Goal: Book appointment/travel/reservation

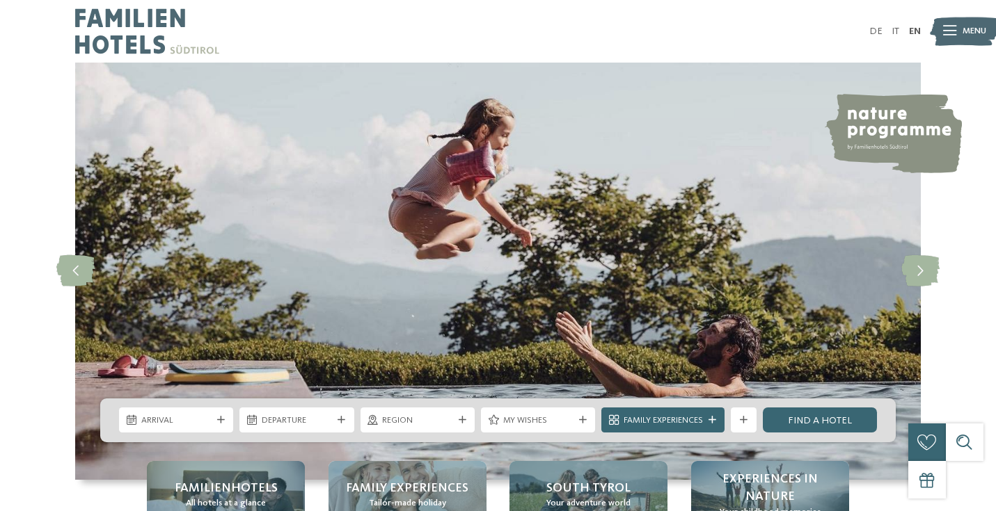
click at [964, 32] on span "Menu" at bounding box center [974, 31] width 24 height 13
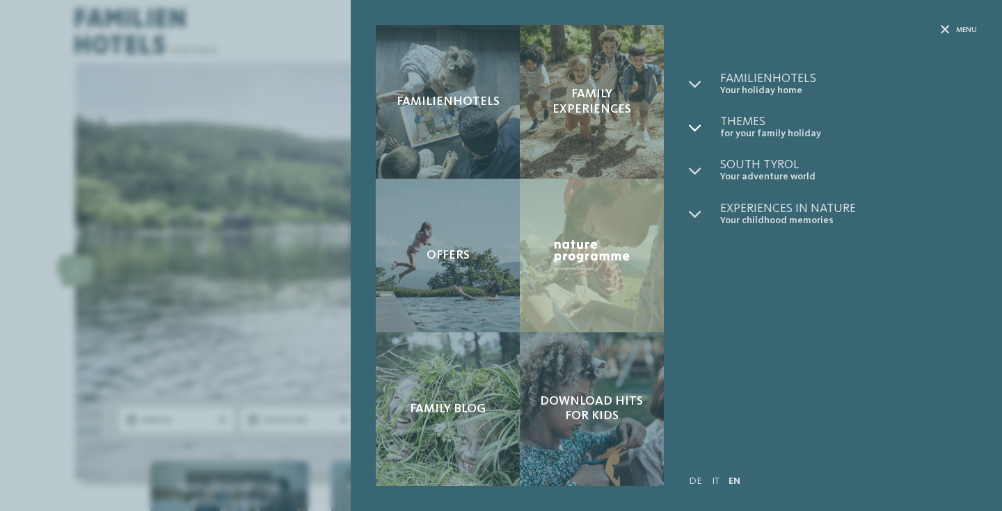
click at [701, 122] on icon at bounding box center [695, 128] width 13 height 13
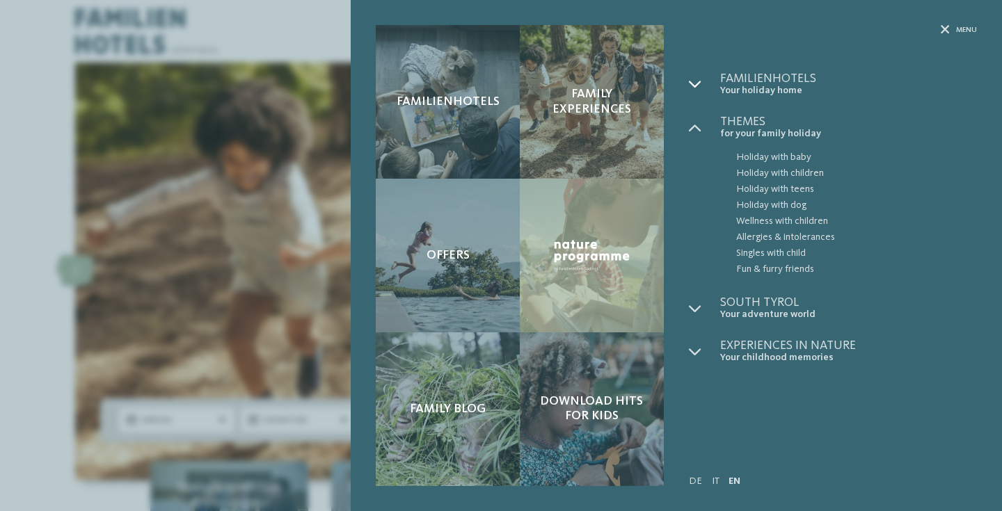
click at [691, 86] on icon at bounding box center [695, 84] width 13 height 13
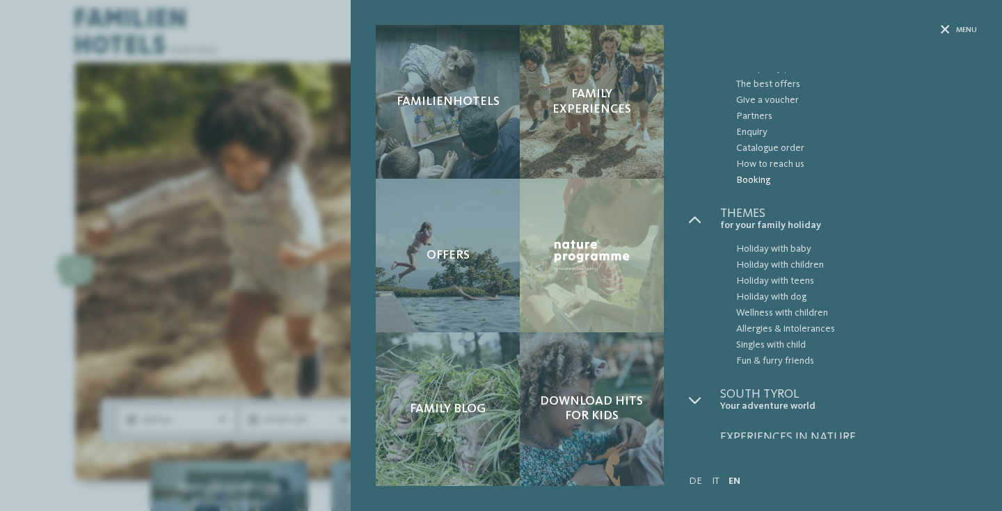
scroll to position [93, 0]
click at [704, 389] on div at bounding box center [704, 401] width 31 height 24
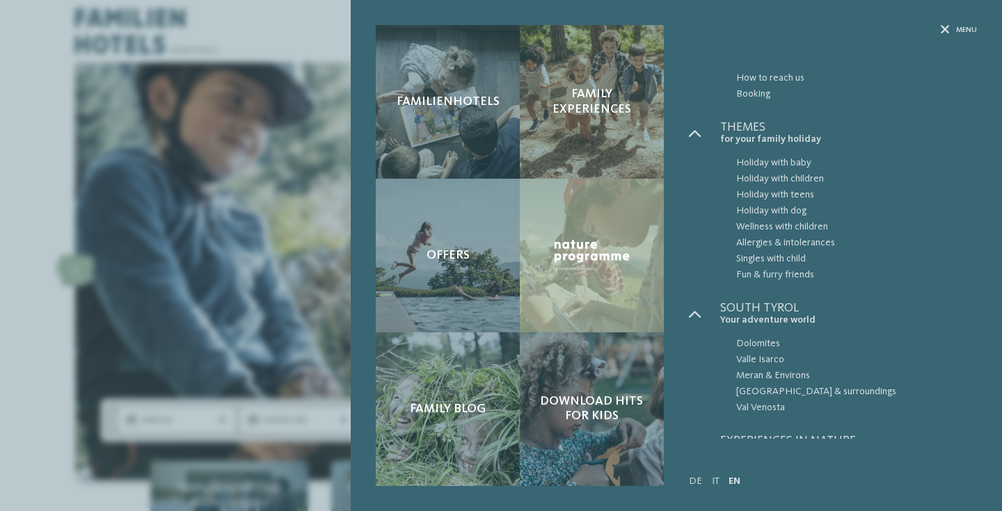
scroll to position [180, 0]
click at [746, 337] on span "Dolomites" at bounding box center [856, 345] width 241 height 16
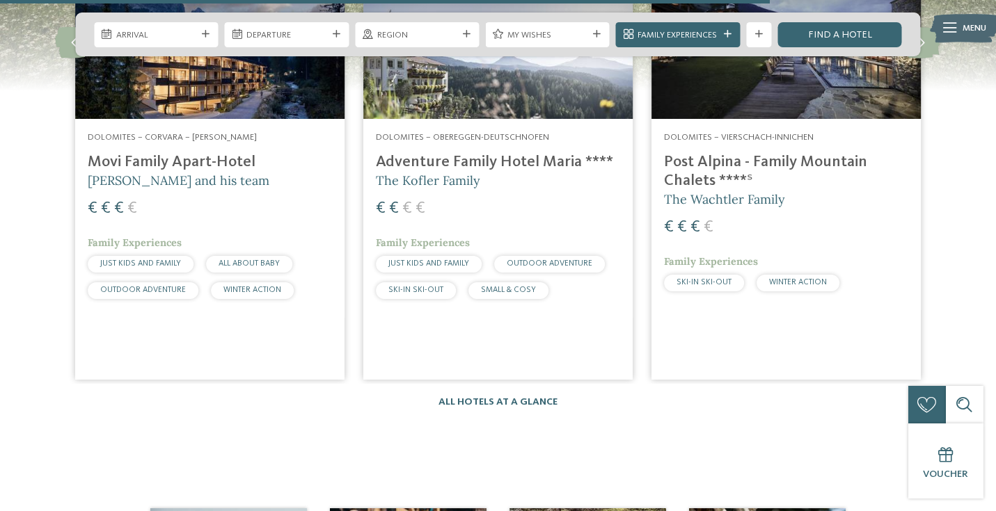
scroll to position [1966, 0]
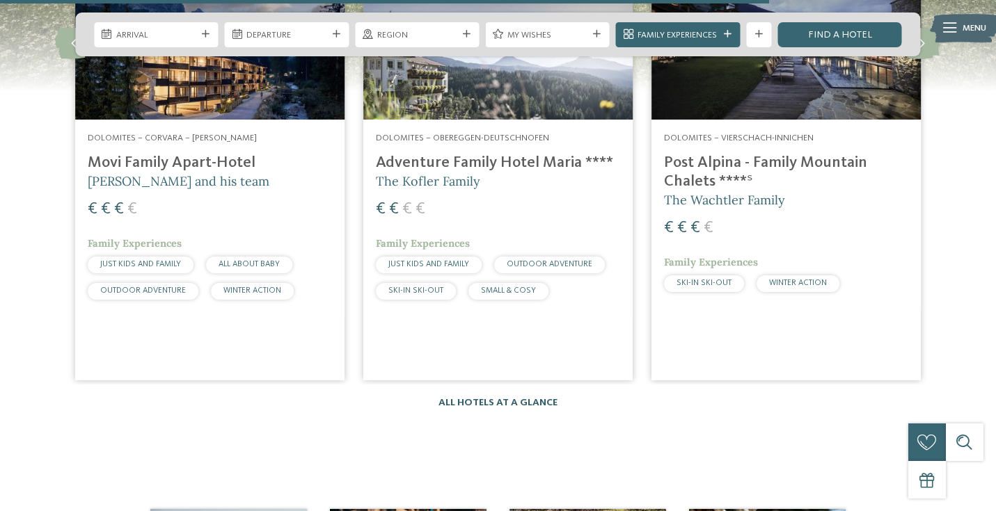
click at [520, 398] on link "All hotels at a glance" at bounding box center [497, 403] width 119 height 10
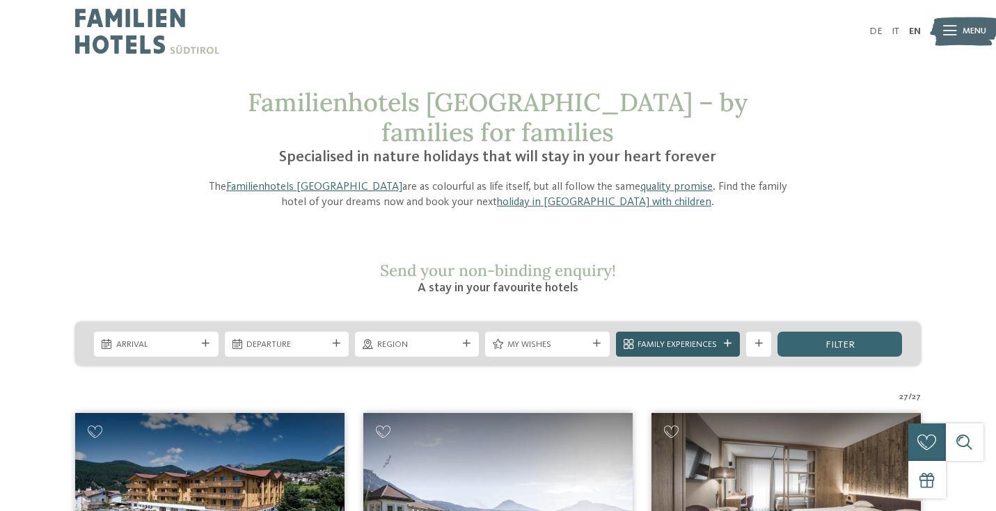
click at [658, 339] on span "Family Experiences" at bounding box center [677, 345] width 80 height 13
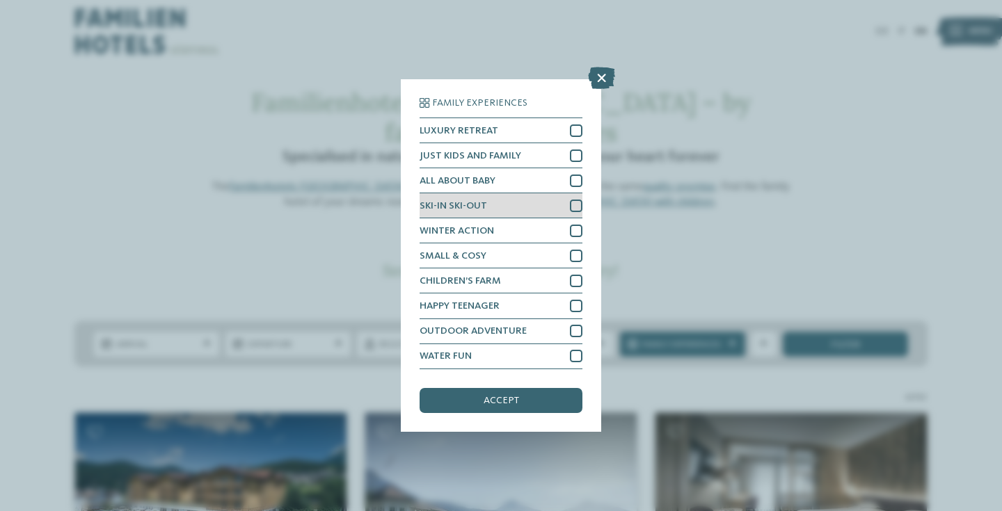
click at [575, 200] on div at bounding box center [576, 206] width 13 height 13
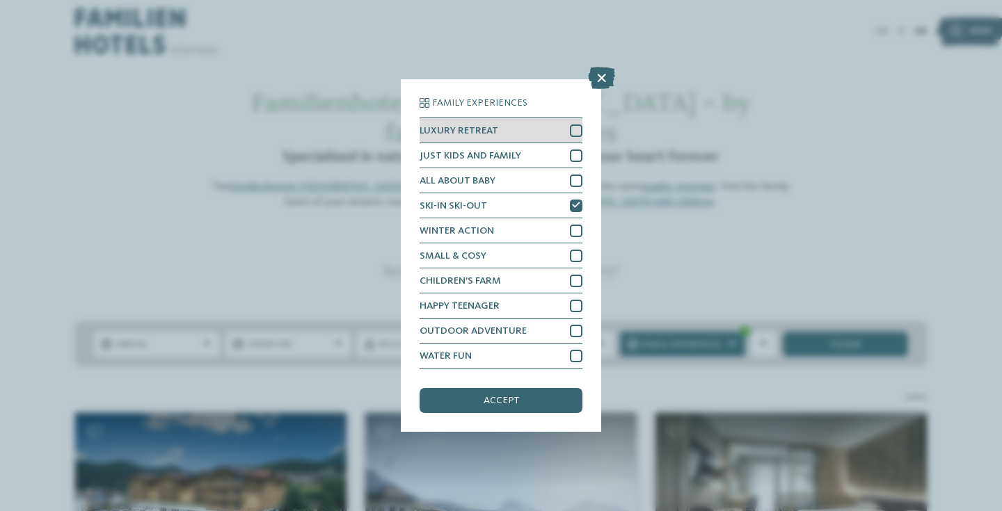
click at [575, 125] on div at bounding box center [576, 131] width 13 height 13
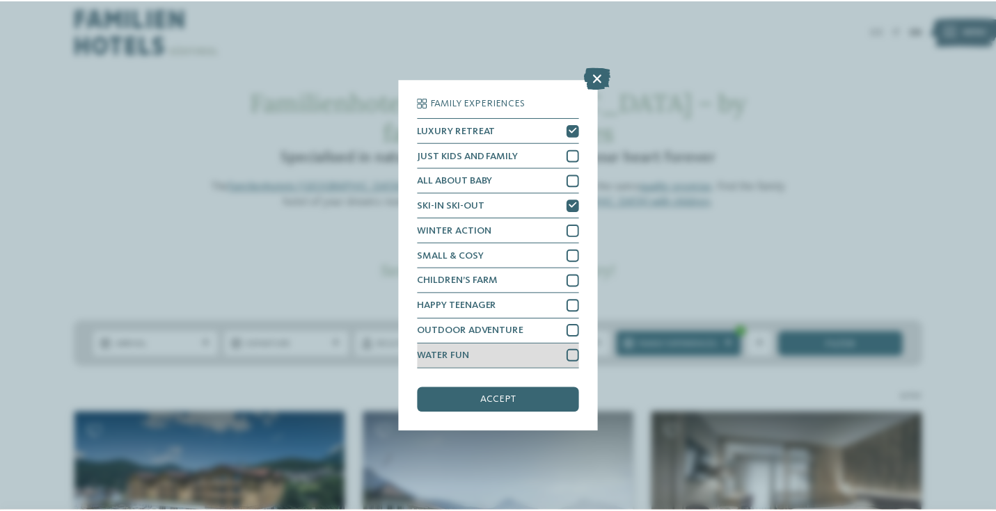
scroll to position [91, 0]
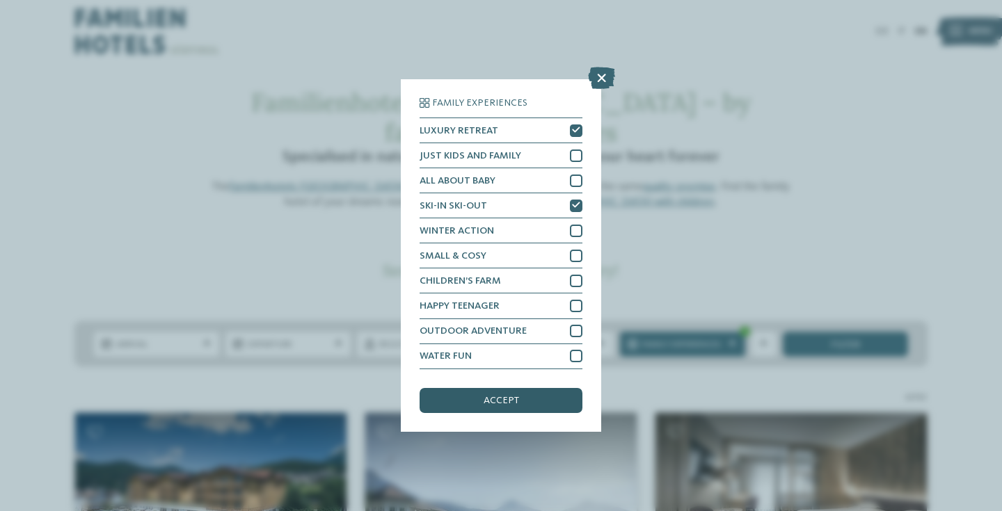
click at [529, 388] on div "accept" at bounding box center [501, 400] width 163 height 25
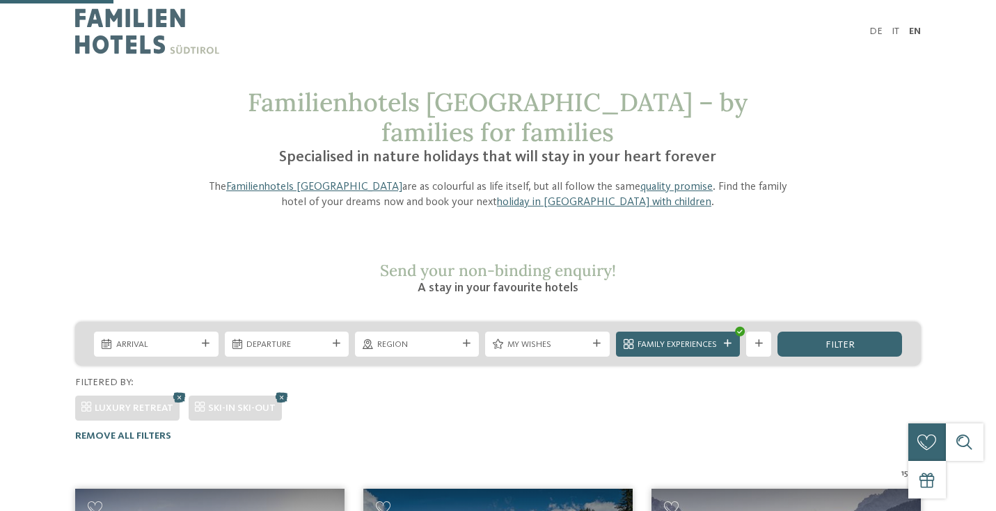
scroll to position [370, 0]
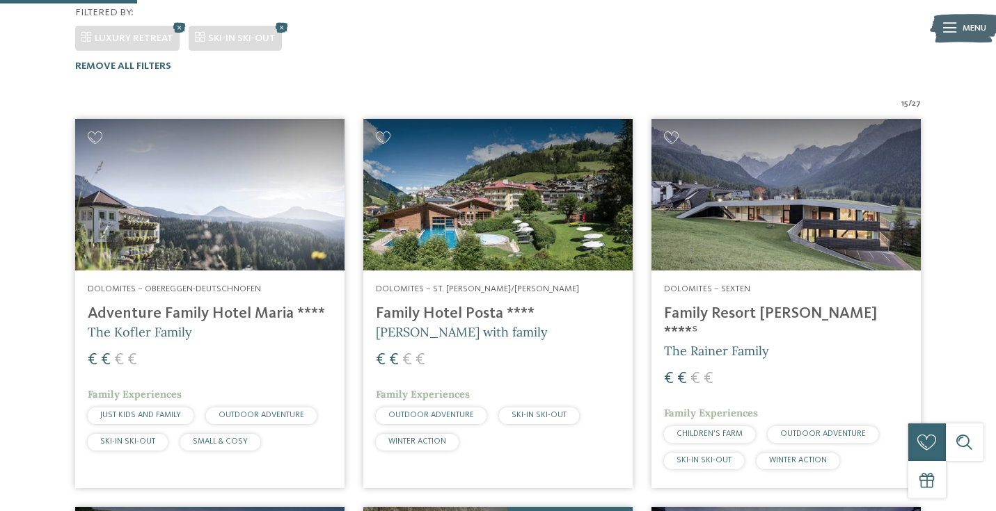
click at [237, 207] on img at bounding box center [209, 195] width 269 height 152
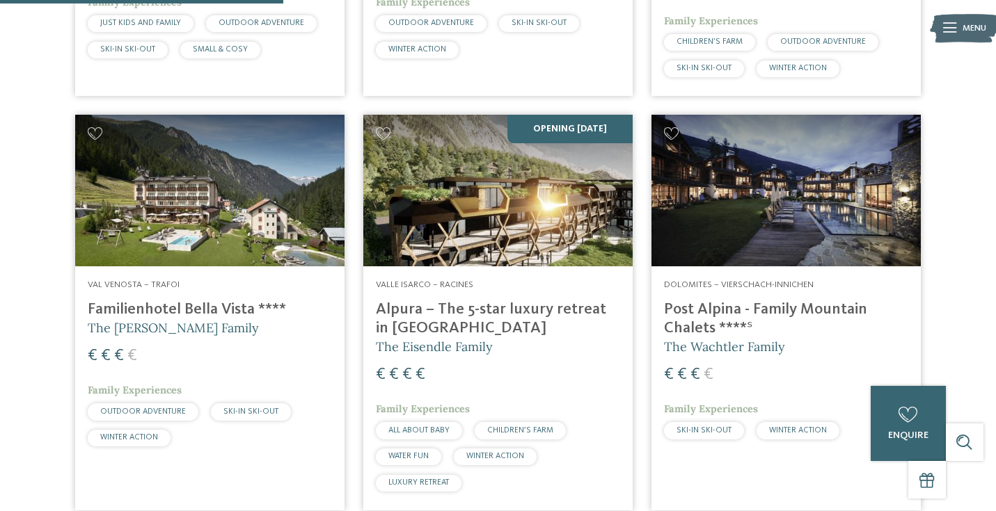
scroll to position [764, 0]
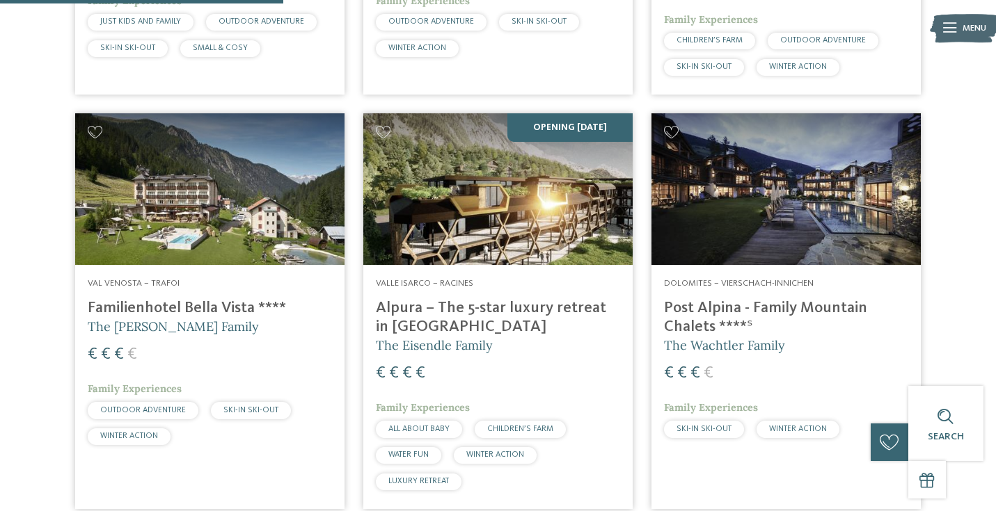
click at [495, 134] on img at bounding box center [497, 189] width 269 height 152
click at [741, 172] on img at bounding box center [785, 189] width 269 height 152
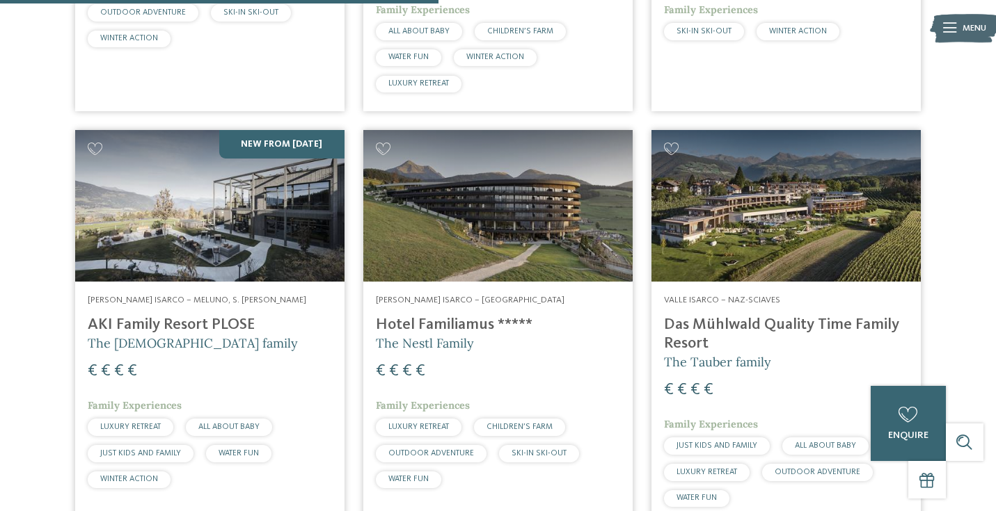
scroll to position [1189, 0]
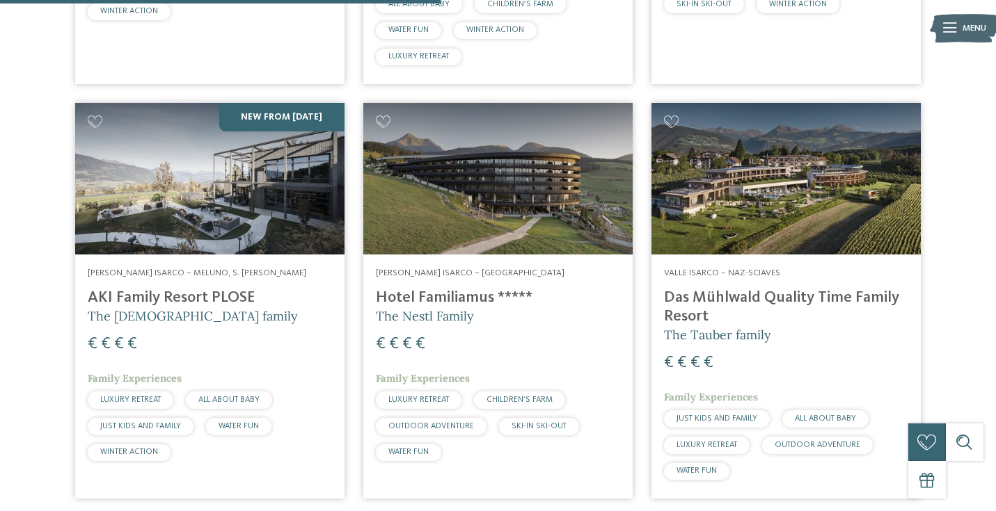
click at [760, 162] on img at bounding box center [785, 179] width 269 height 152
click at [424, 146] on img at bounding box center [497, 179] width 269 height 152
click at [180, 106] on img at bounding box center [209, 179] width 269 height 152
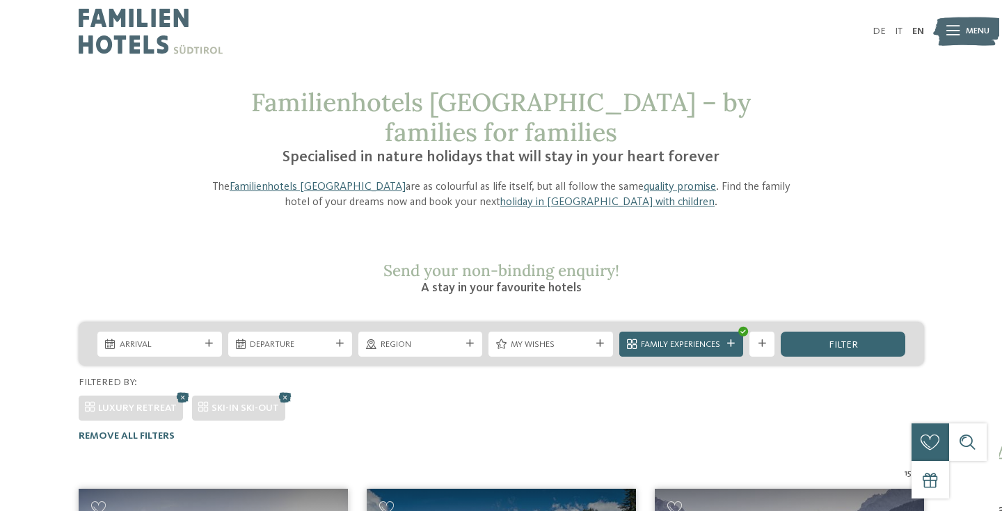
scroll to position [0, 0]
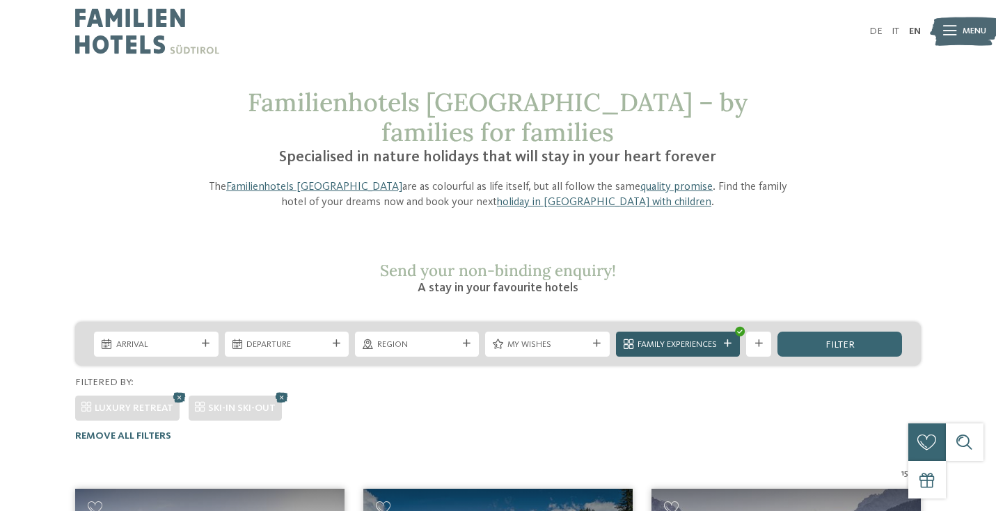
click at [712, 339] on span "Family Experiences" at bounding box center [677, 345] width 80 height 13
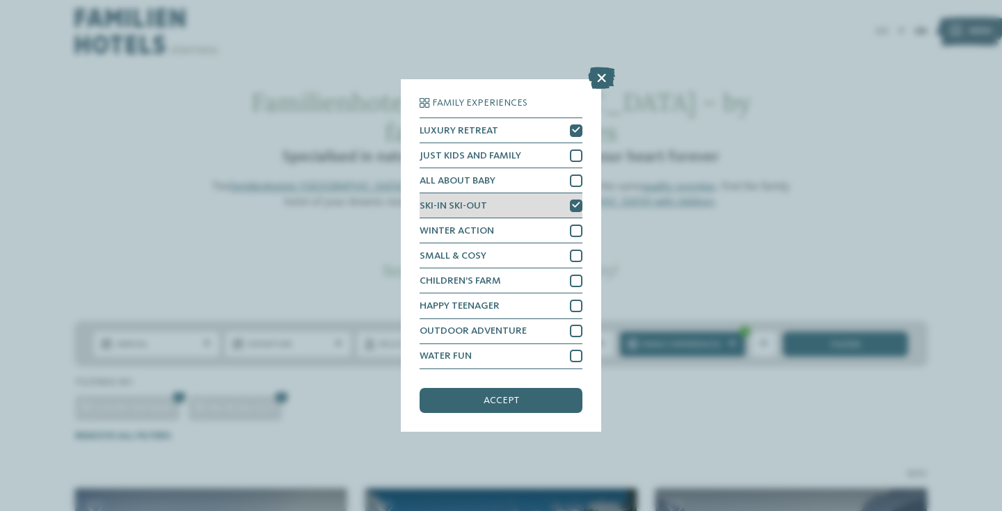
click at [572, 202] on icon at bounding box center [576, 206] width 8 height 8
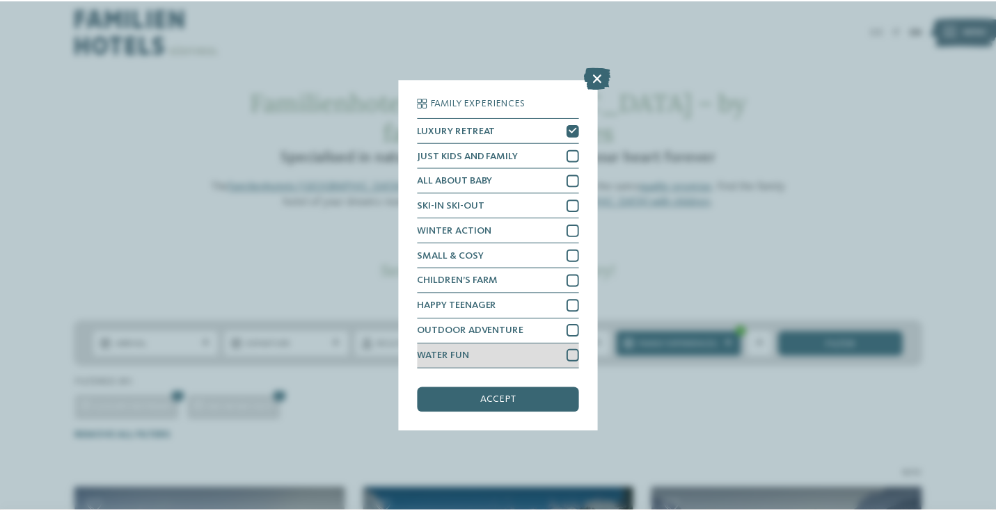
scroll to position [91, 0]
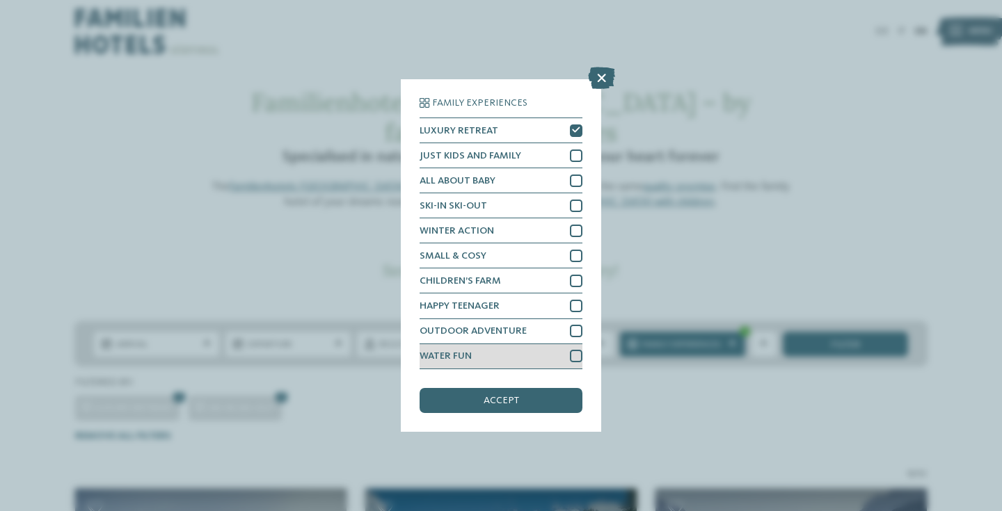
click at [572, 350] on div at bounding box center [576, 356] width 13 height 13
click at [500, 388] on div "accept" at bounding box center [501, 400] width 163 height 25
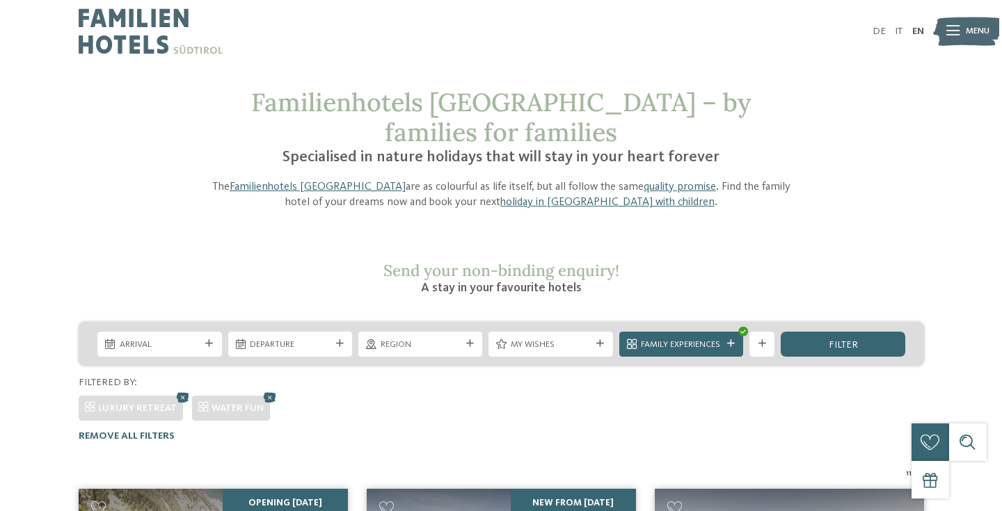
scroll to position [0, 0]
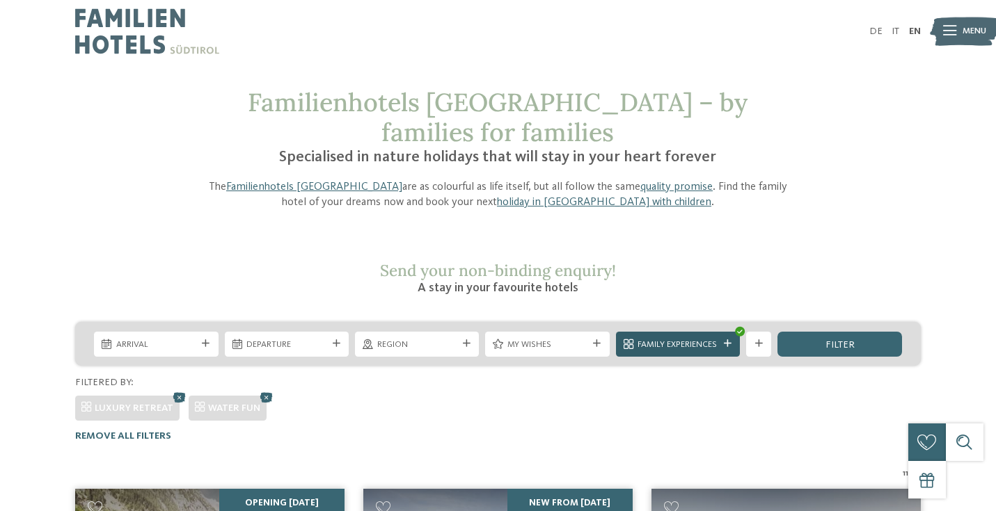
click at [674, 332] on div "Family Experiences" at bounding box center [678, 344] width 124 height 25
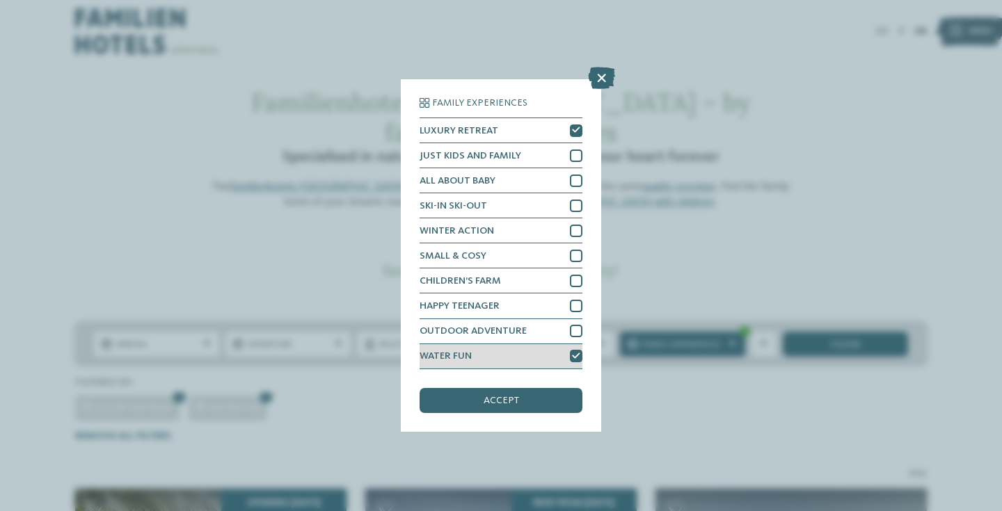
click at [575, 353] on icon at bounding box center [576, 357] width 8 height 8
click at [461, 388] on div "accept" at bounding box center [501, 400] width 163 height 25
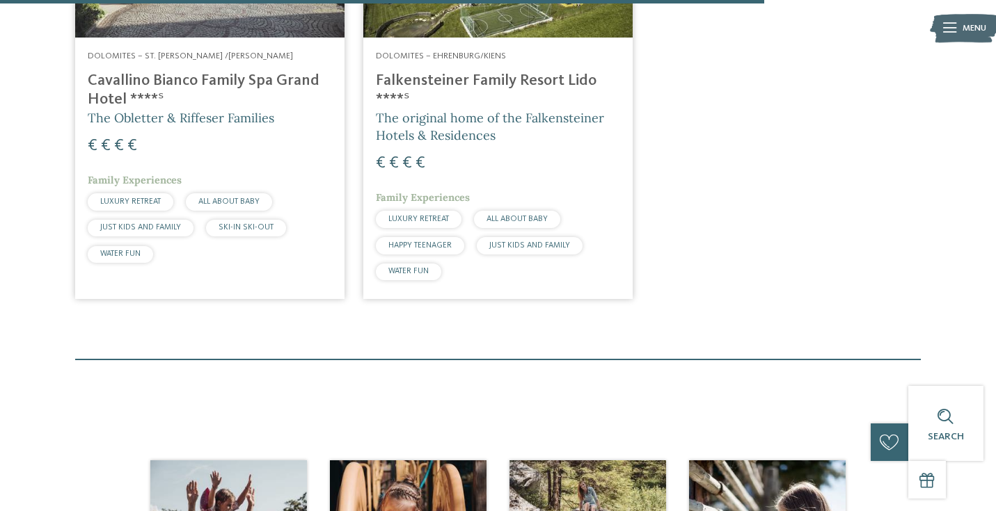
scroll to position [1588, 0]
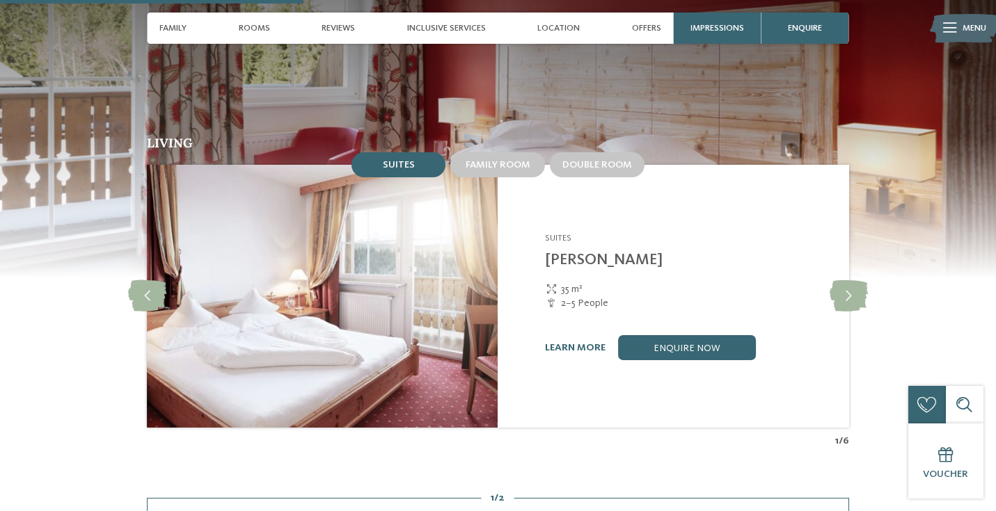
scroll to position [1161, 0]
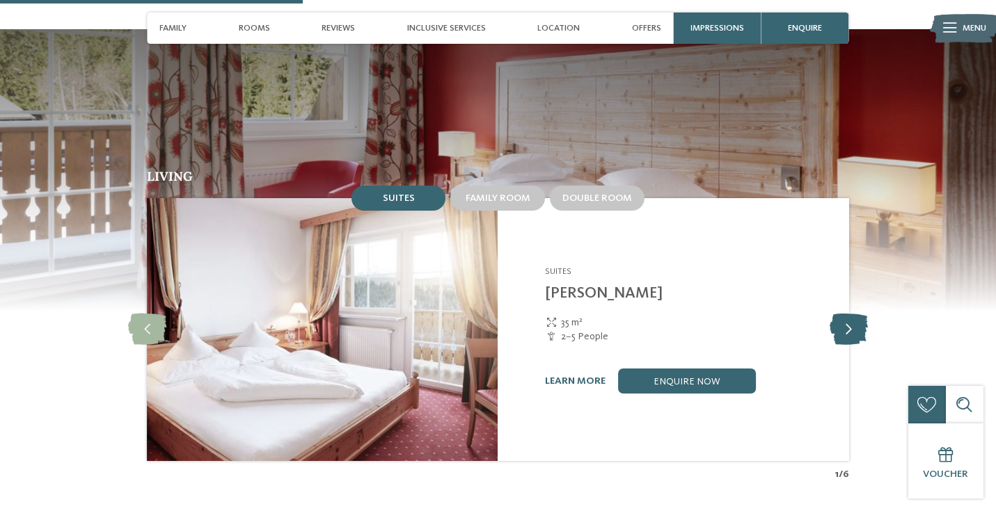
click at [850, 314] on icon at bounding box center [848, 329] width 38 height 31
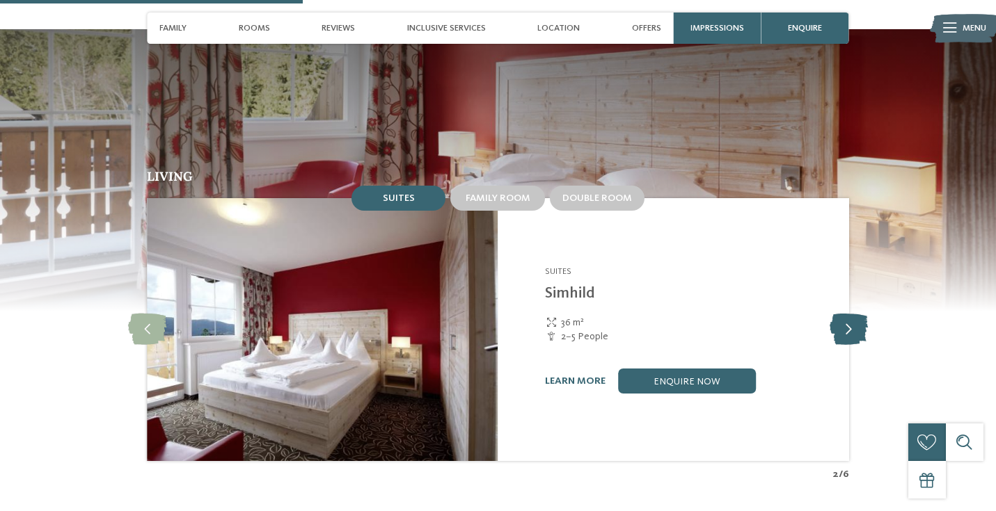
click at [850, 314] on icon at bounding box center [848, 329] width 38 height 31
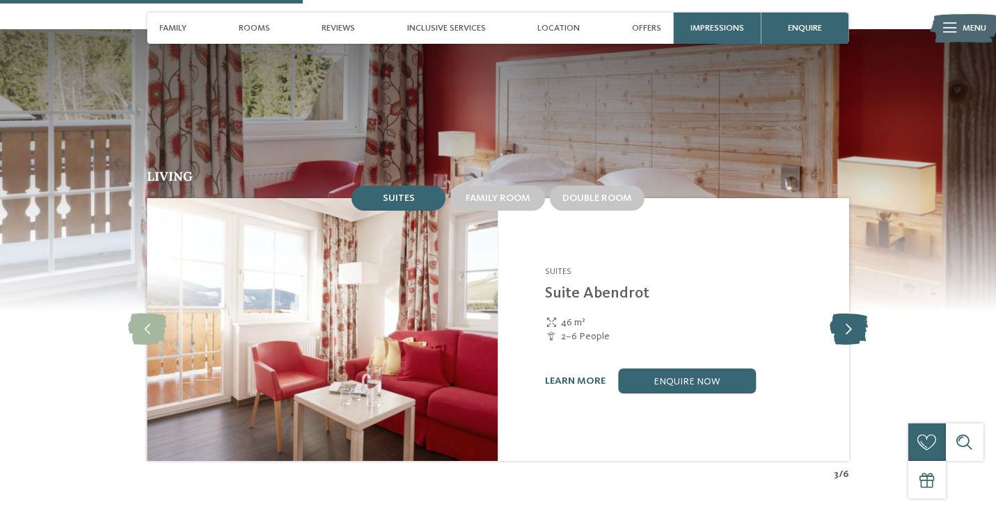
click at [850, 314] on icon at bounding box center [848, 329] width 38 height 31
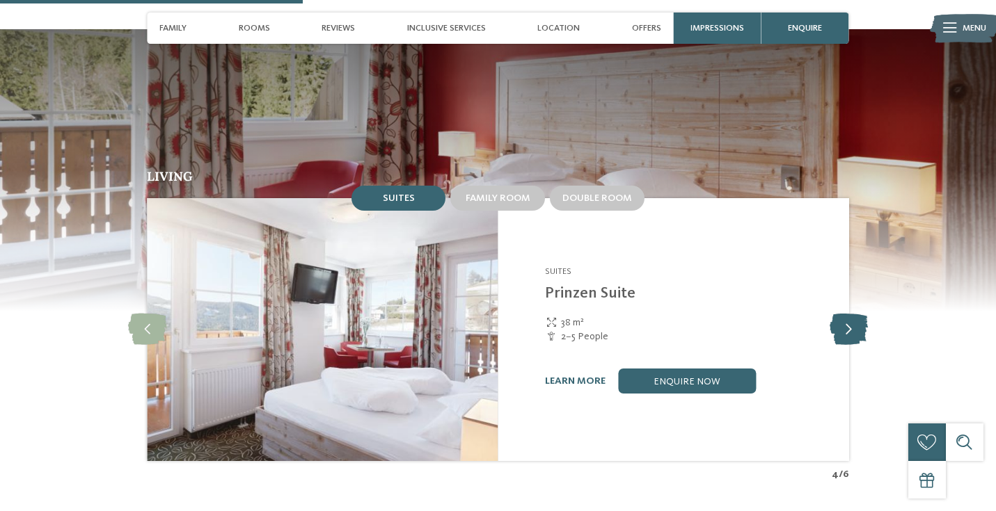
click at [850, 314] on icon at bounding box center [848, 329] width 38 height 31
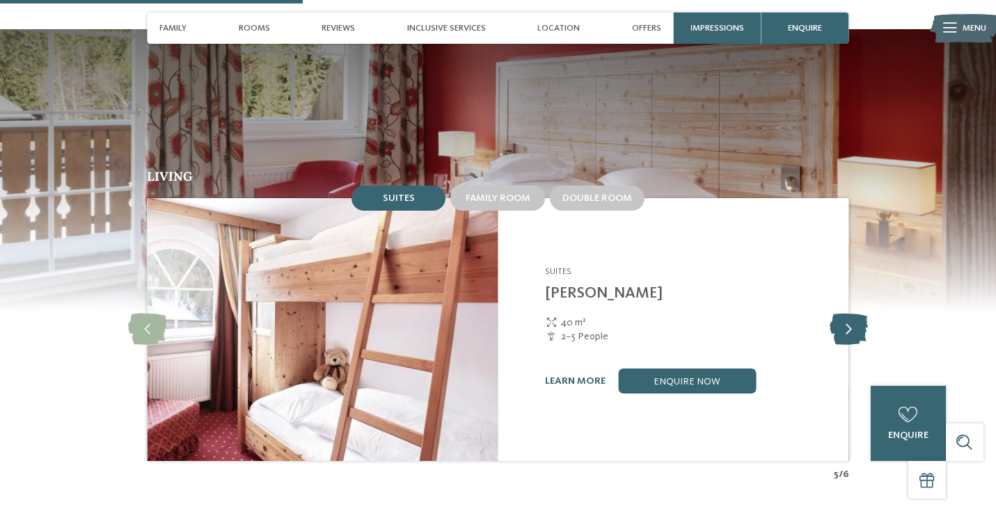
click at [850, 314] on icon at bounding box center [848, 329] width 38 height 31
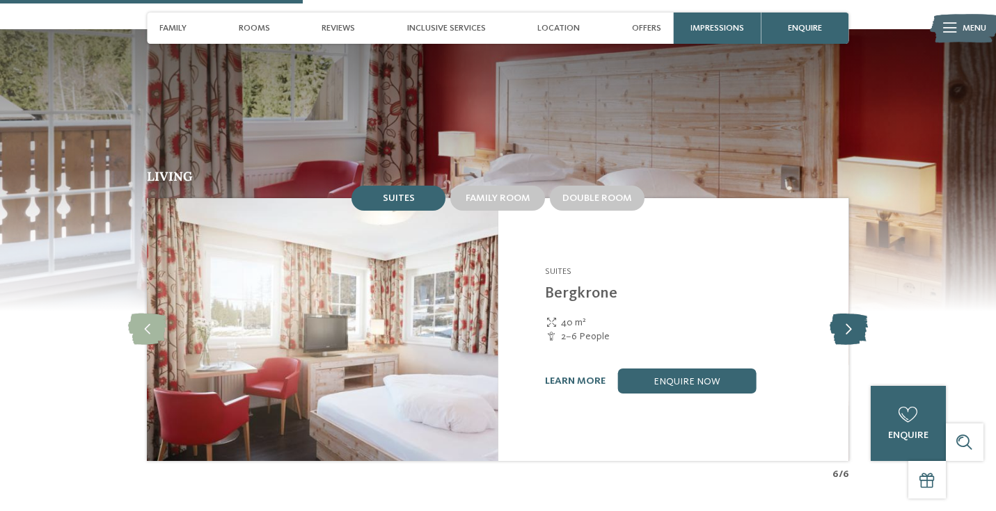
click at [850, 314] on icon at bounding box center [848, 329] width 38 height 31
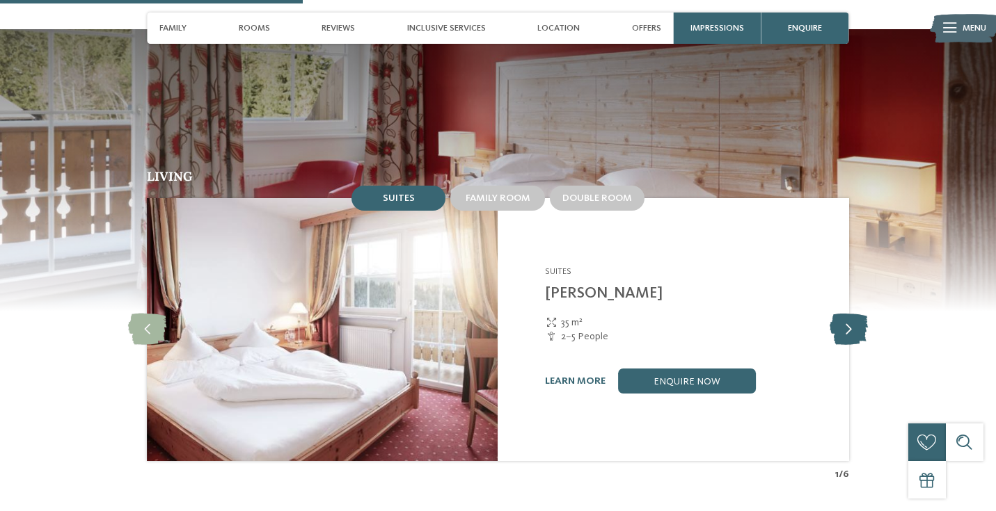
click at [850, 314] on icon at bounding box center [848, 329] width 38 height 31
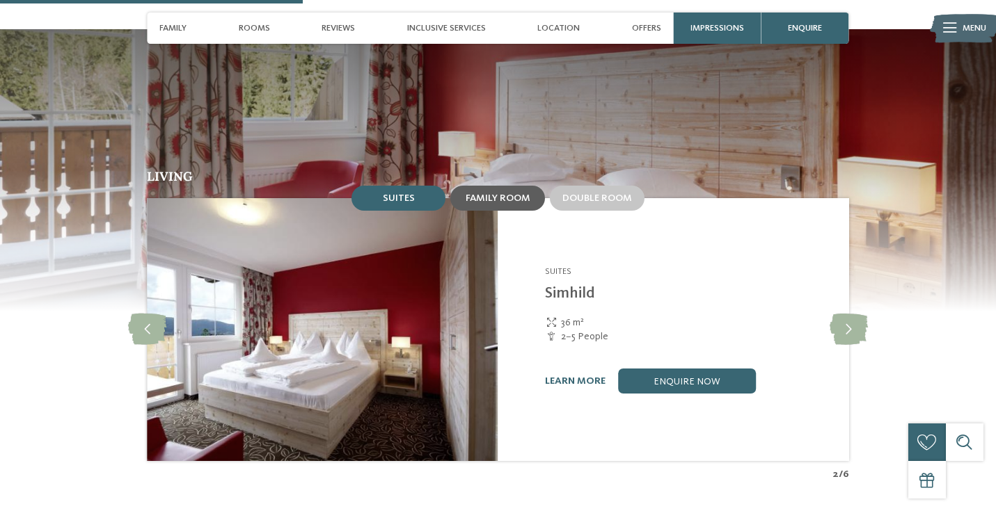
click at [489, 193] on span "Family room" at bounding box center [497, 198] width 65 height 10
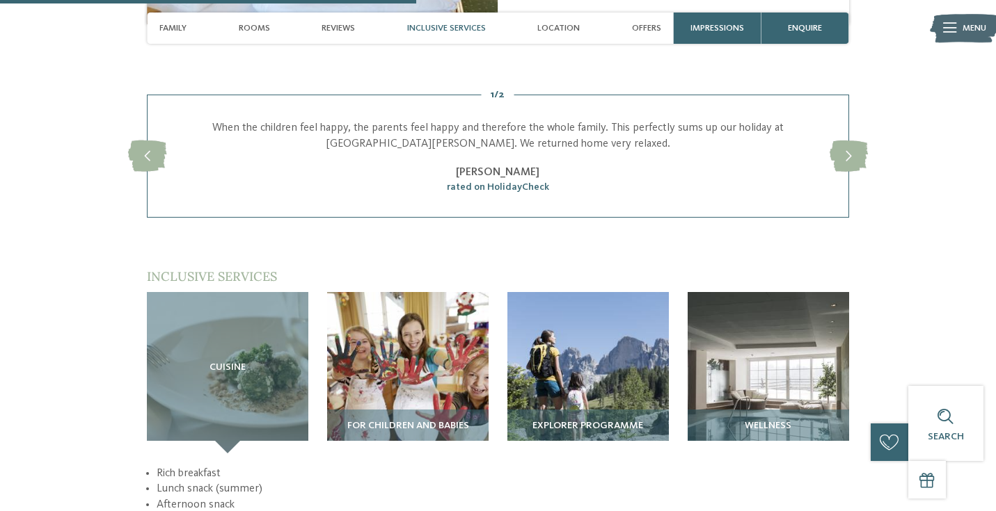
scroll to position [1612, 0]
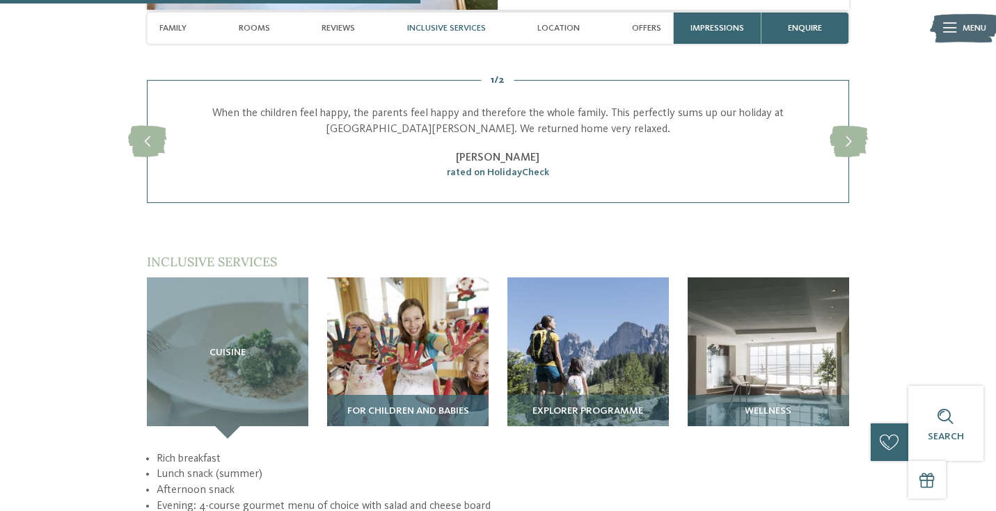
click at [432, 292] on img at bounding box center [407, 358] width 161 height 161
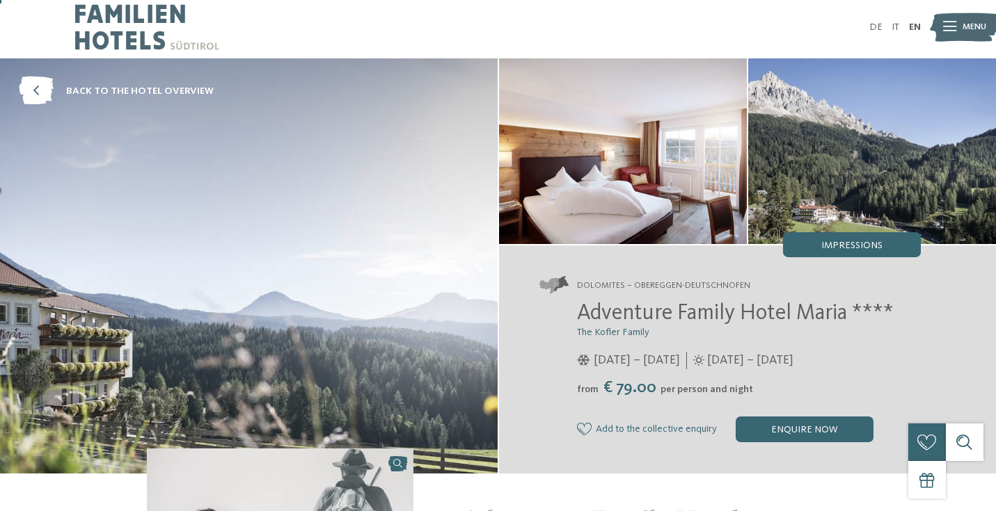
scroll to position [0, 0]
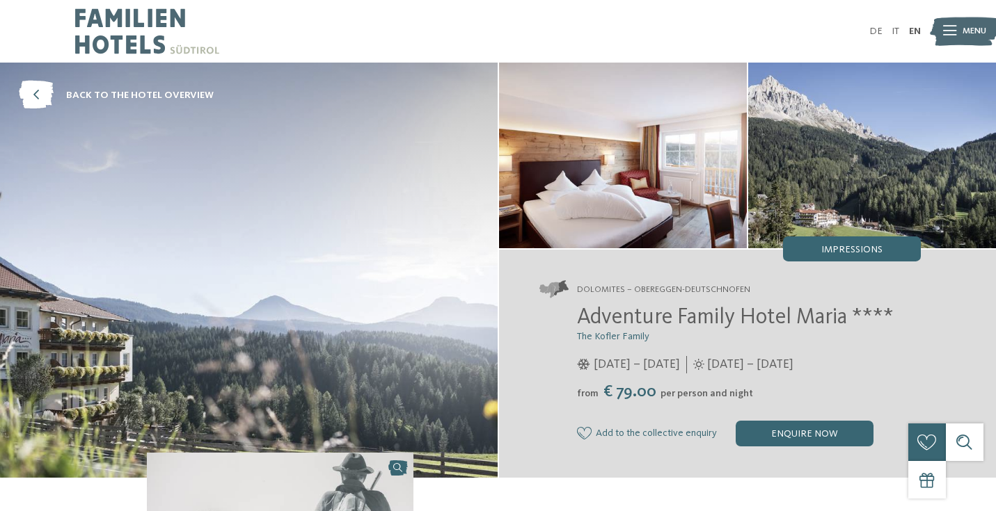
click at [878, 1] on div at bounding box center [498, 1] width 996 height 3
click at [108, 27] on img at bounding box center [147, 31] width 144 height 63
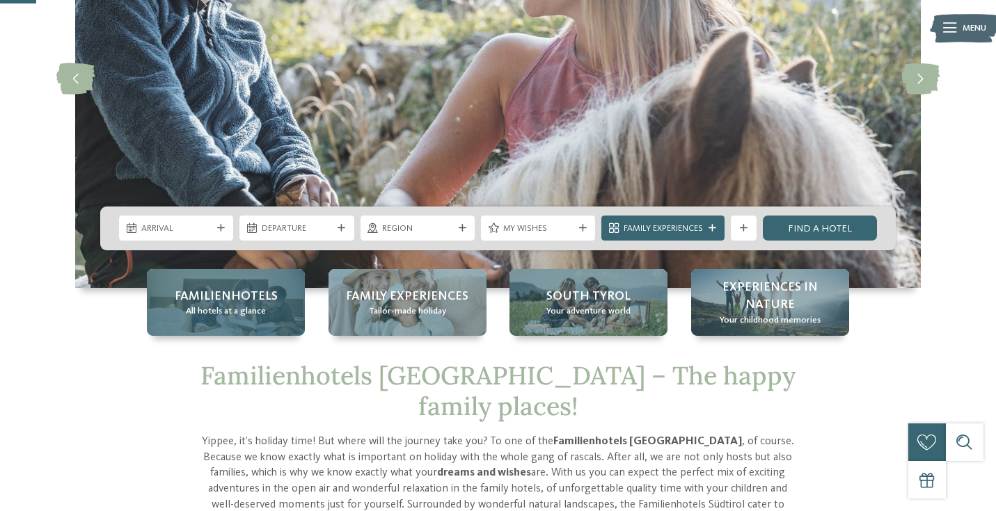
click at [218, 292] on span "Familienhotels" at bounding box center [226, 296] width 103 height 17
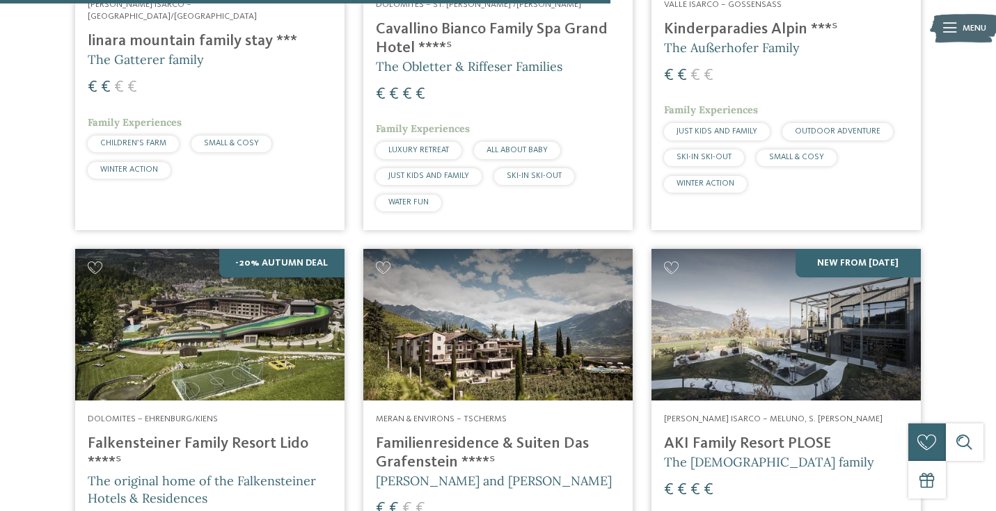
scroll to position [2563, 0]
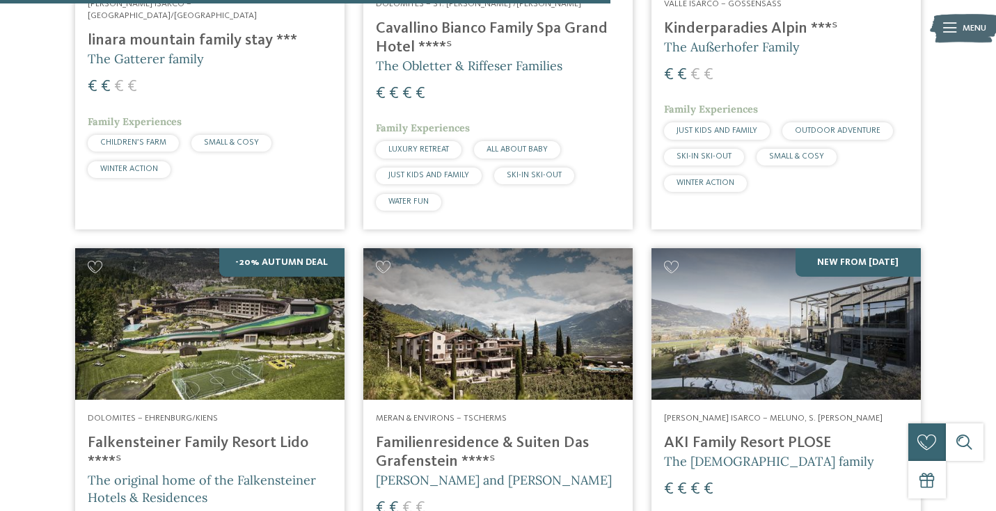
click at [763, 265] on img at bounding box center [785, 324] width 269 height 152
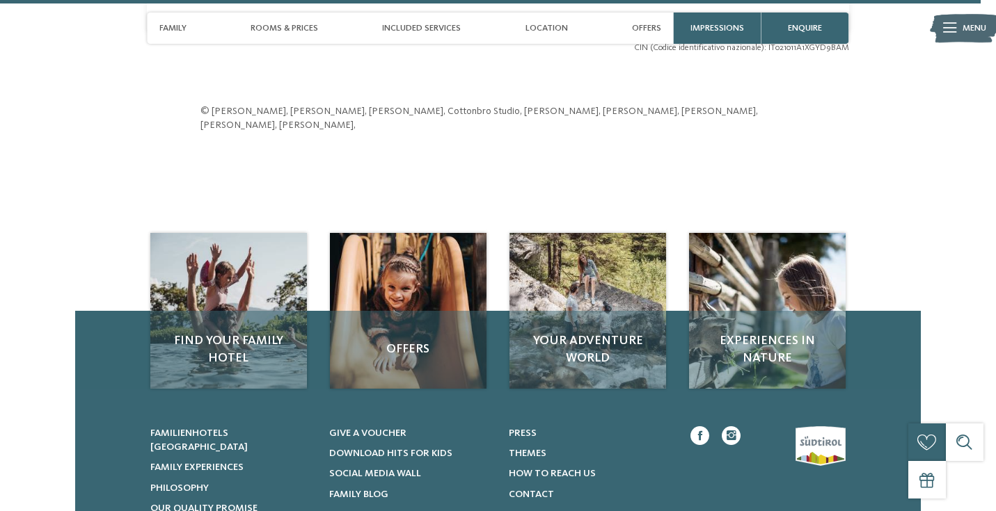
scroll to position [4204, 0]
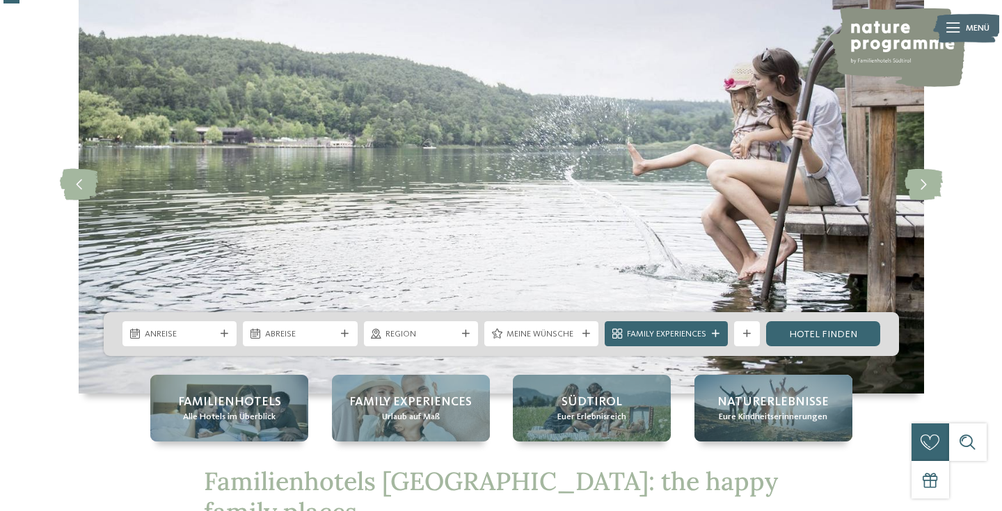
scroll to position [87, 0]
